Goal: Task Accomplishment & Management: Complete application form

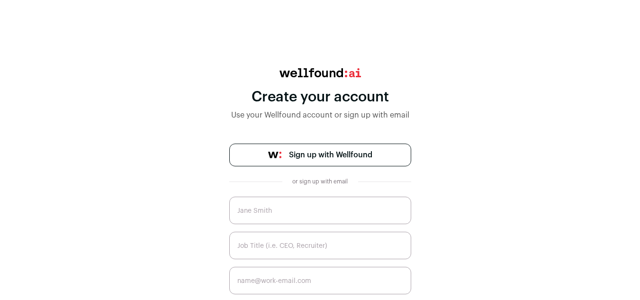
click at [343, 160] on span "Sign up with Wellfound" at bounding box center [330, 154] width 83 height 11
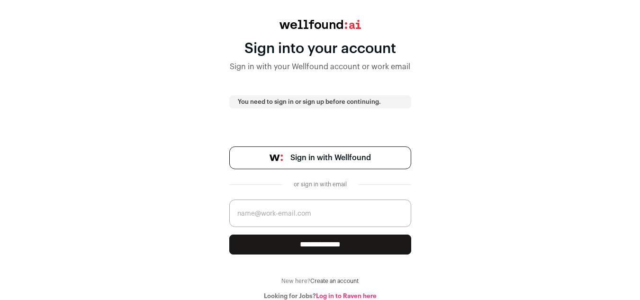
scroll to position [49, 0]
click at [350, 155] on span "Sign in with Wellfound" at bounding box center [331, 157] width 81 height 11
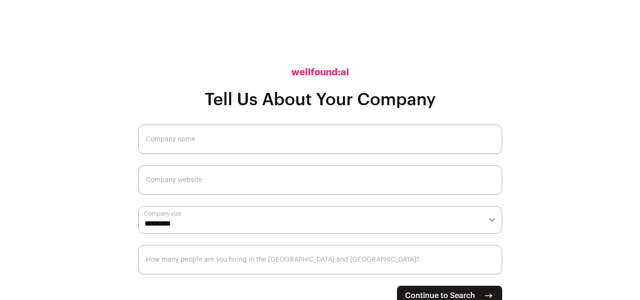
scroll to position [6, 0]
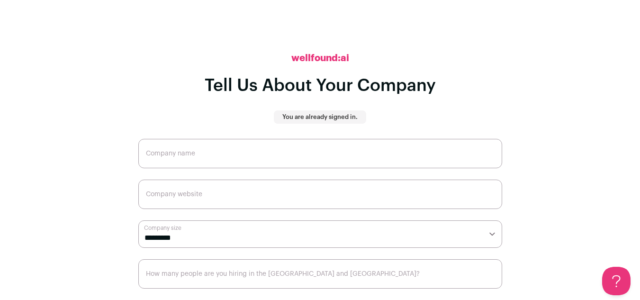
scroll to position [20, 0]
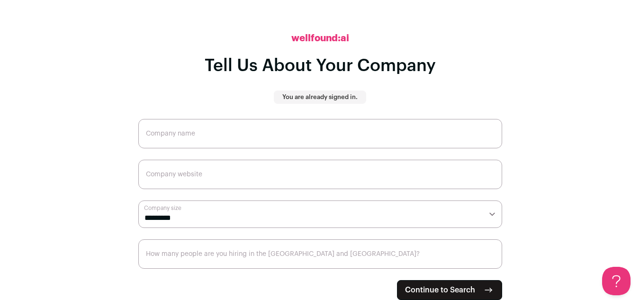
click at [312, 134] on input "Company name" at bounding box center [320, 133] width 364 height 29
click at [446, 289] on span "Continue to Search" at bounding box center [440, 289] width 70 height 11
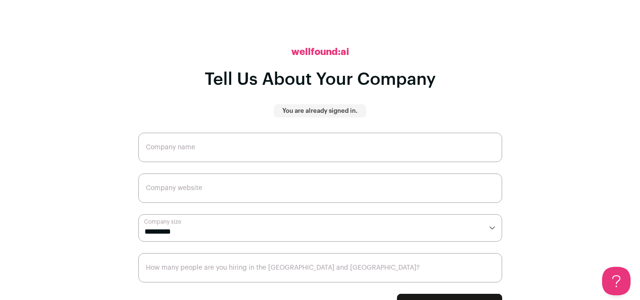
click at [328, 53] on h2 "wellfound:ai" at bounding box center [320, 52] width 58 height 13
click at [319, 109] on p "You are already signed in." at bounding box center [319, 111] width 75 height 8
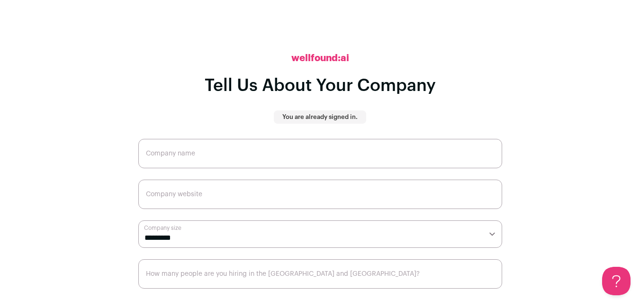
scroll to position [20, 0]
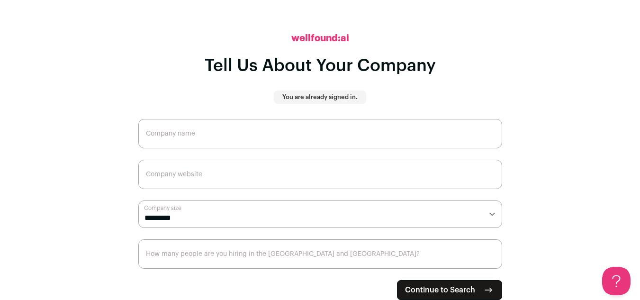
click at [346, 222] on select "**********" at bounding box center [320, 213] width 364 height 27
